Goal: Information Seeking & Learning: Learn about a topic

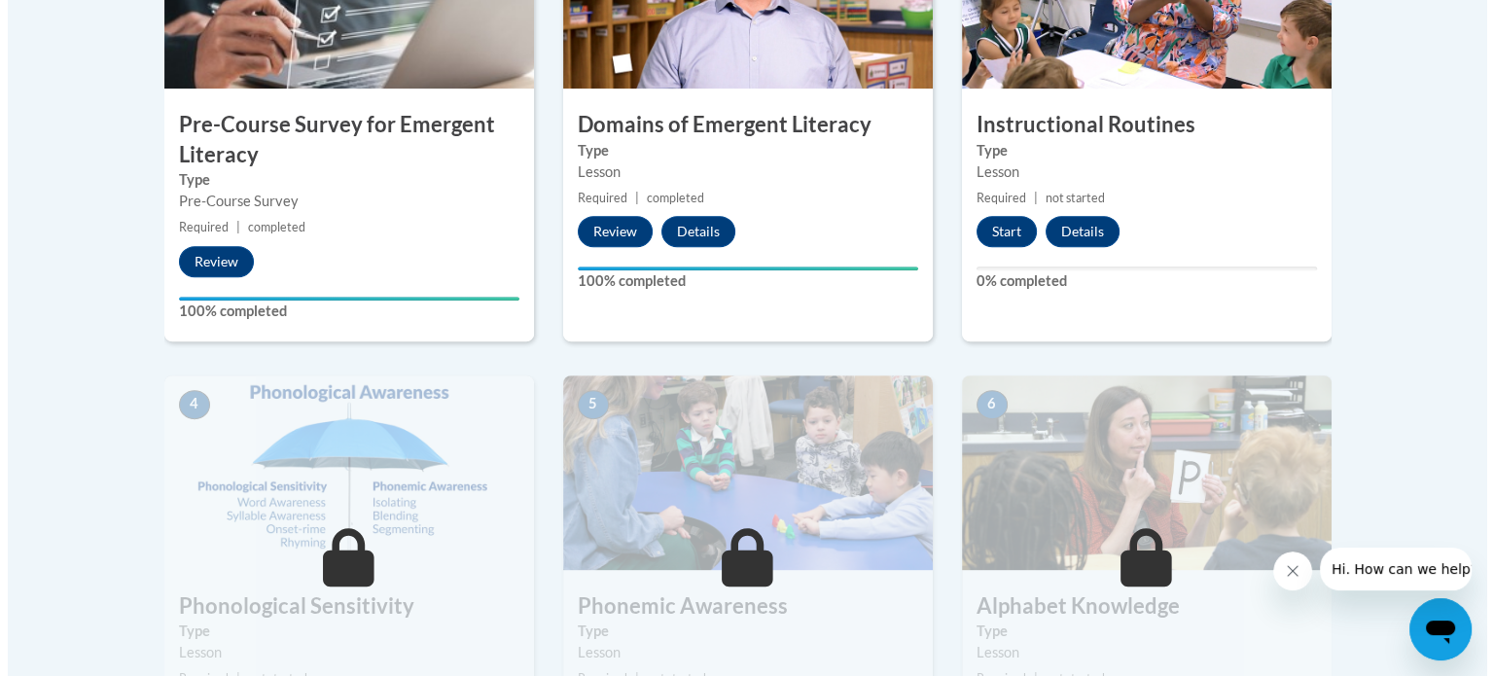
scroll to position [681, 0]
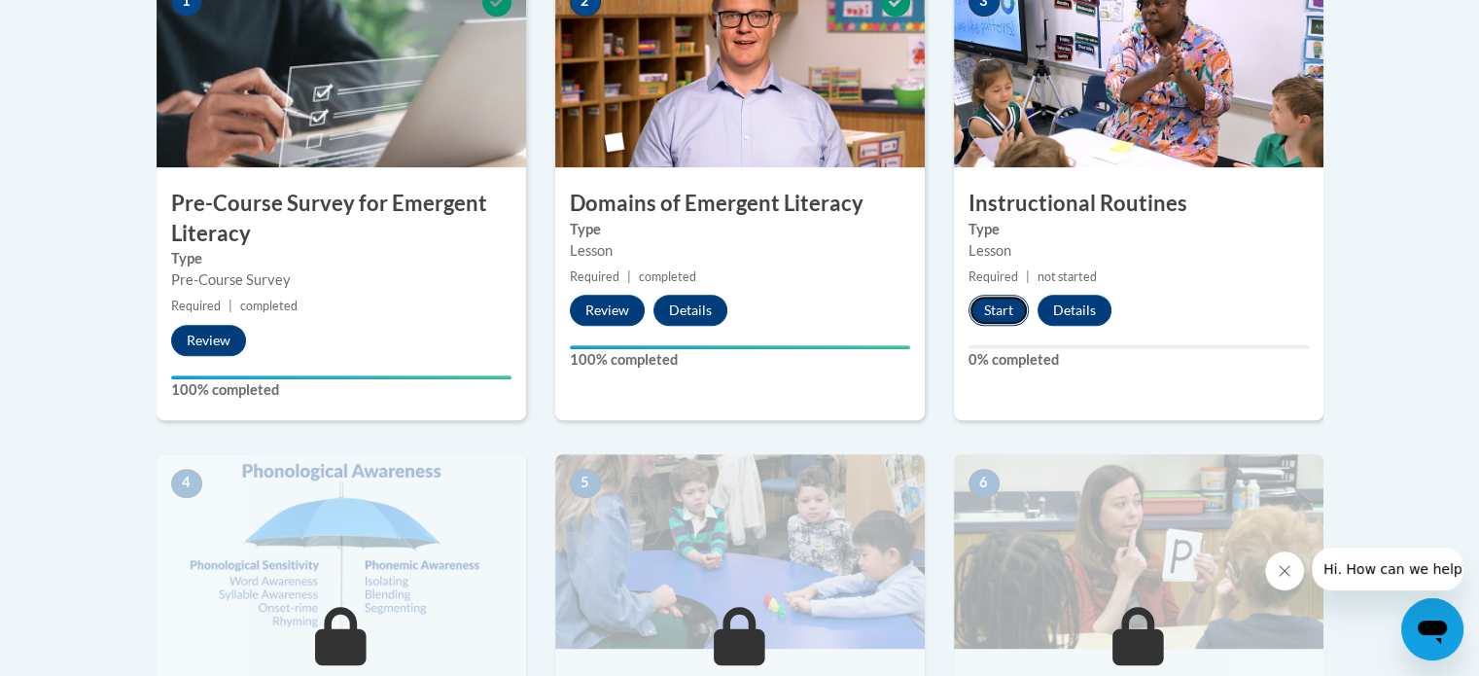
click at [991, 302] on button "Start" at bounding box center [999, 310] width 60 height 31
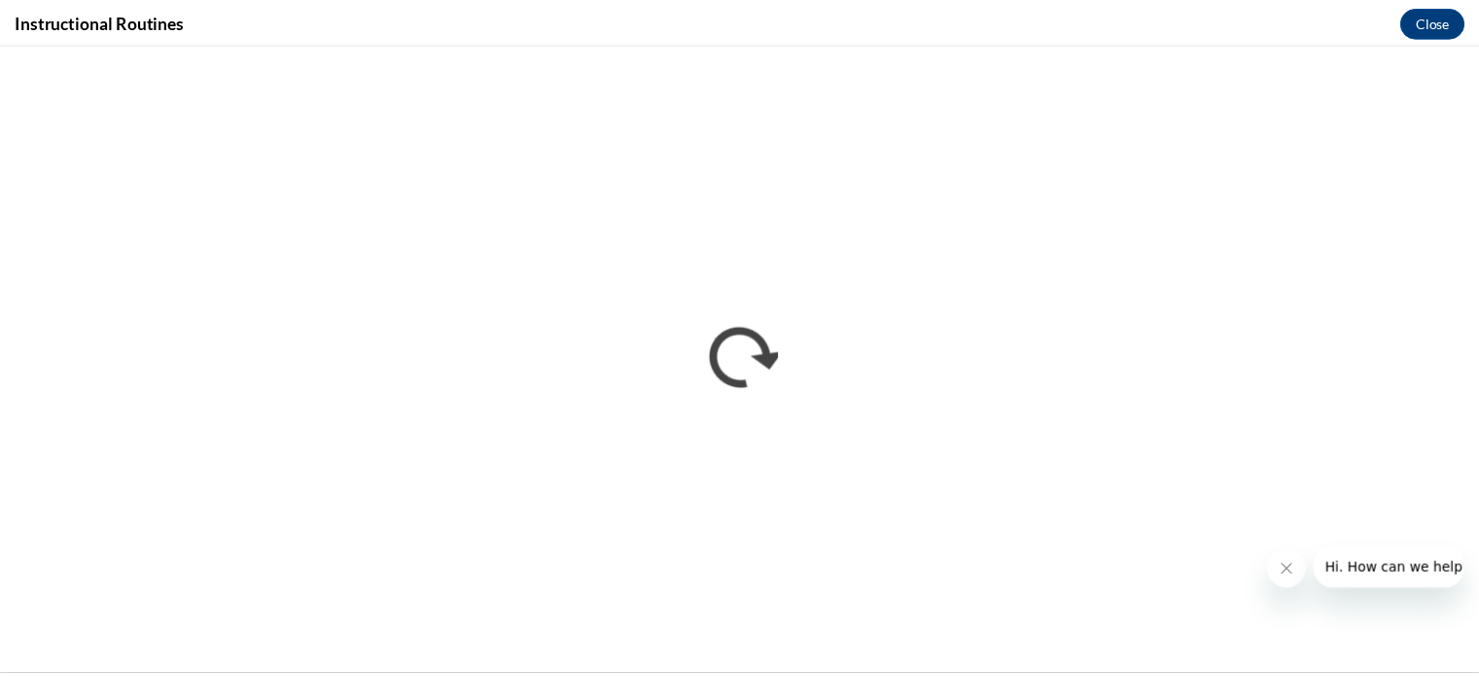
scroll to position [0, 0]
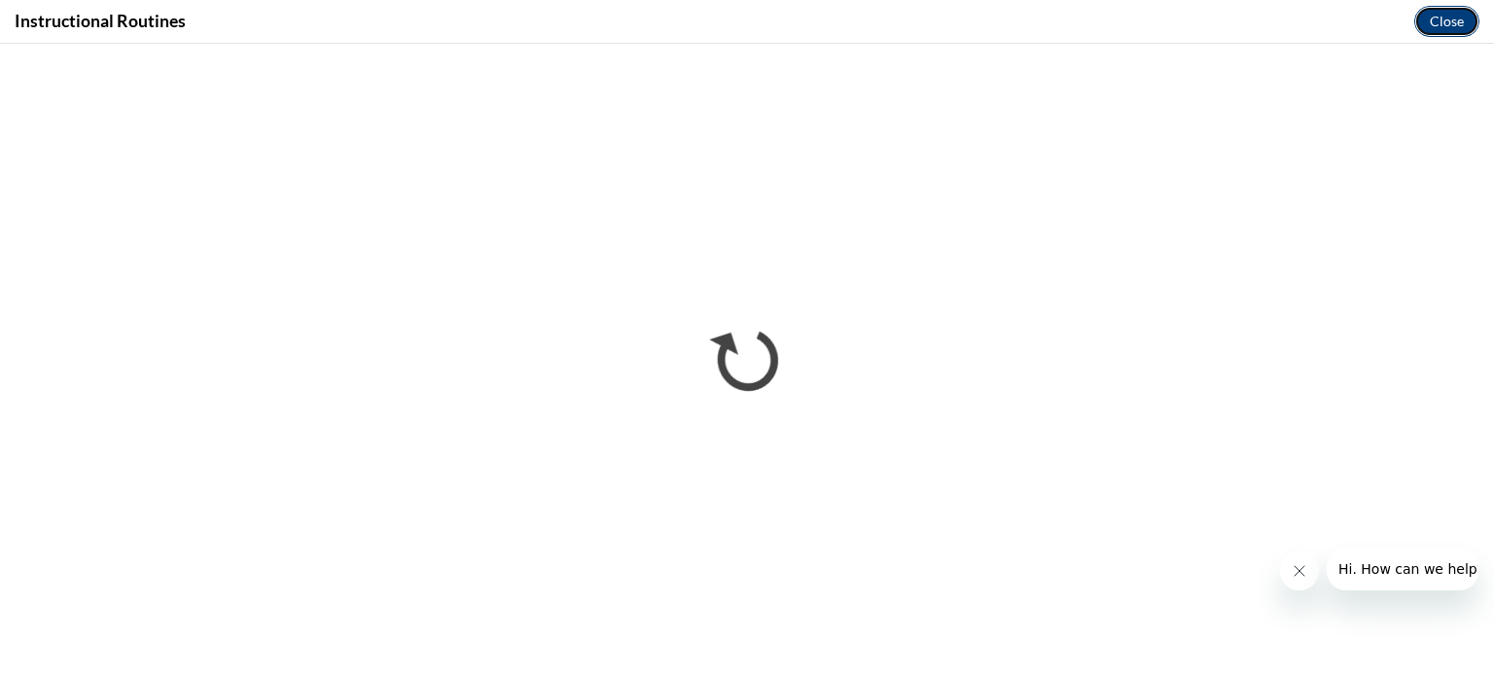
click at [1429, 18] on button "Close" at bounding box center [1446, 21] width 65 height 31
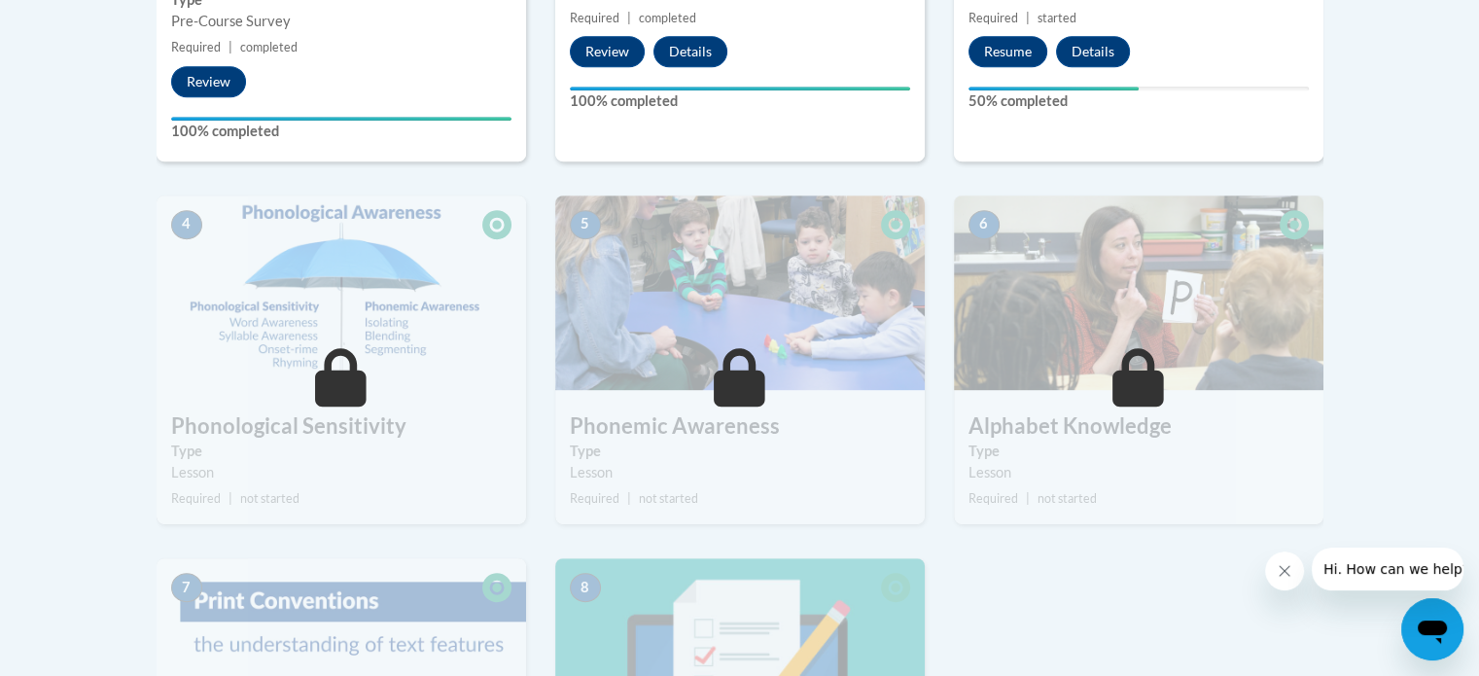
scroll to position [1070, 0]
